Goal: Check status: Check status

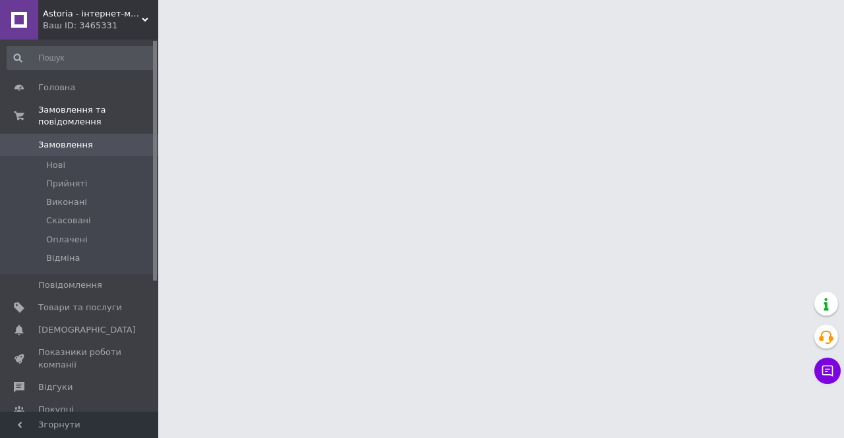
click at [122, 29] on div "Ваш ID: 3465331" at bounding box center [100, 26] width 115 height 12
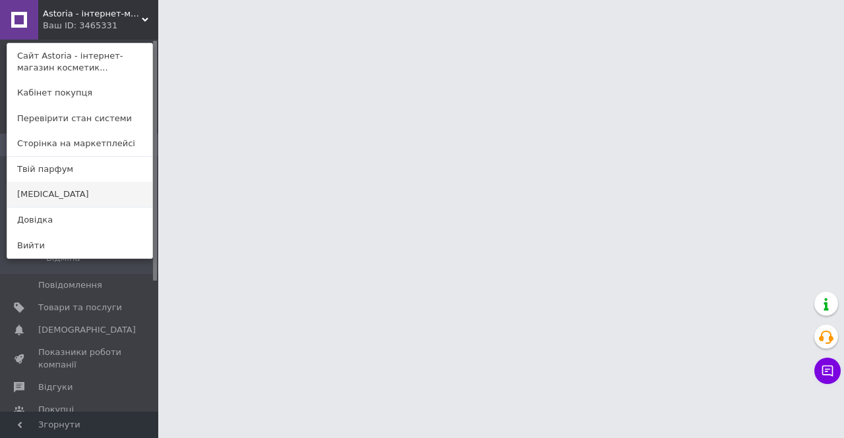
click at [78, 194] on link "[MEDICAL_DATA]" at bounding box center [79, 194] width 145 height 25
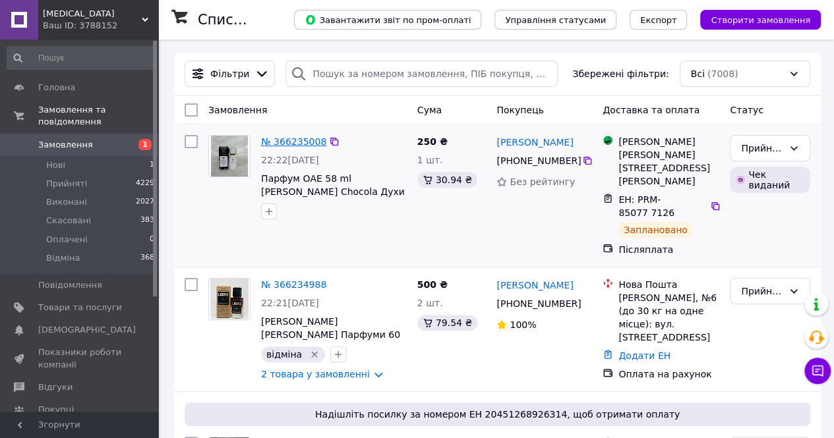
click at [300, 143] on link "№ 366235008" at bounding box center [293, 141] width 65 height 11
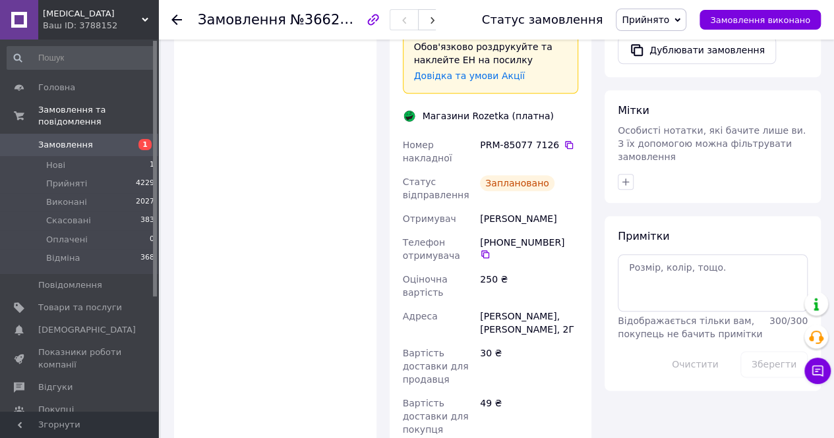
scroll to position [808, 0]
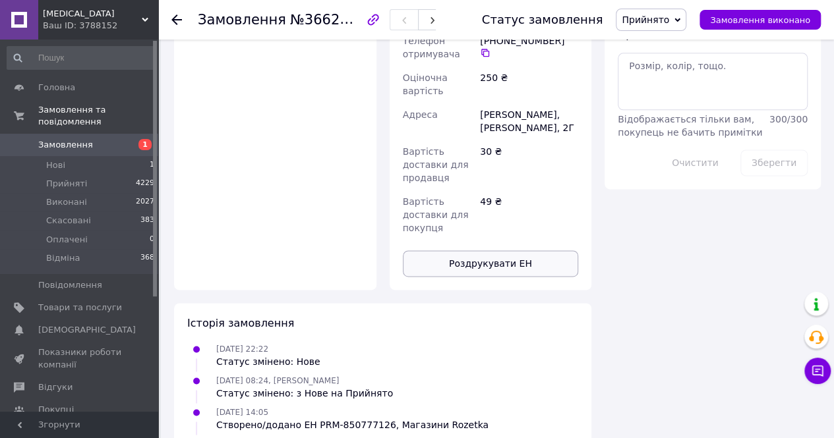
click at [521, 250] on button "Роздрукувати ЕН" at bounding box center [491, 263] width 176 height 26
click at [95, 20] on div "Ваш ID: 3788152" at bounding box center [100, 26] width 115 height 12
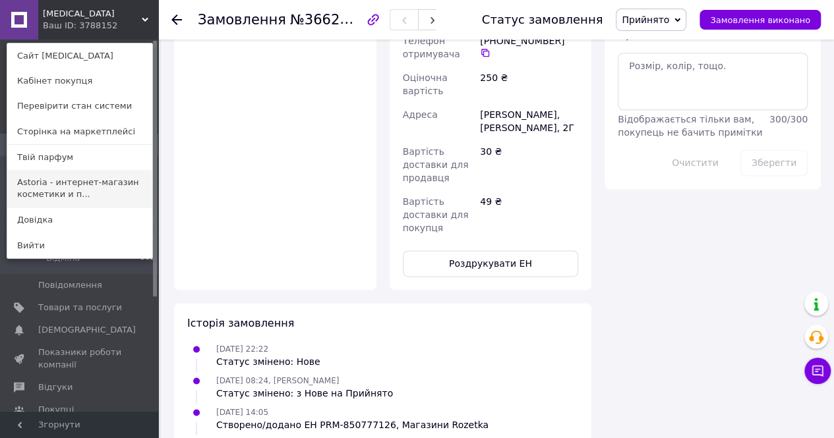
click at [84, 187] on link "Astoria - интернет-магазин косметики и п..." at bounding box center [79, 188] width 145 height 37
